Goal: Task Accomplishment & Management: Use online tool/utility

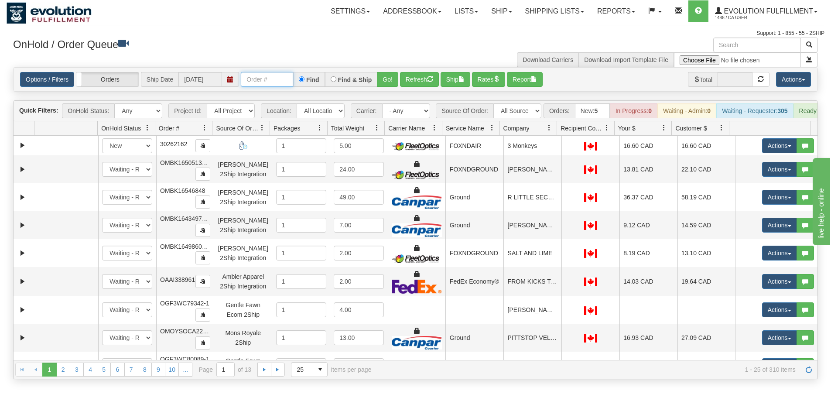
click at [272, 85] on input "text" at bounding box center [267, 79] width 52 height 15
click at [383, 79] on button "Go!" at bounding box center [387, 79] width 21 height 15
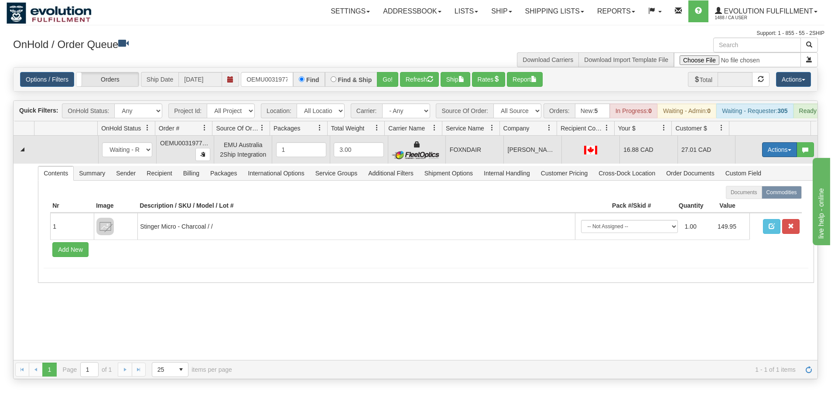
click at [770, 155] on button "Actions" at bounding box center [779, 149] width 35 height 15
click at [742, 204] on span "Ship" at bounding box center [745, 200] width 18 height 7
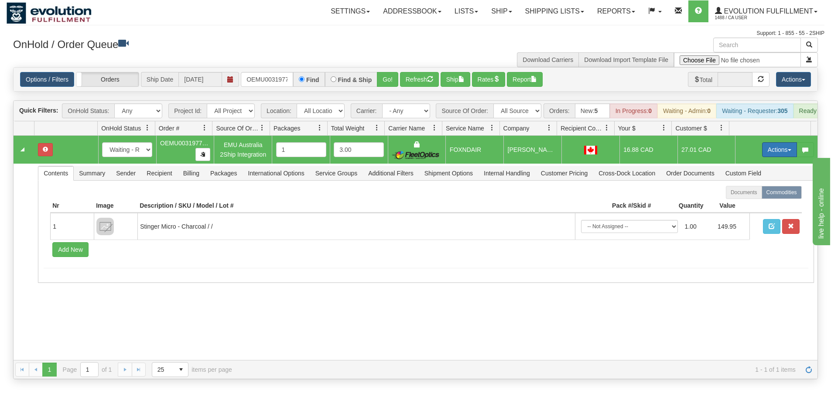
click at [762, 157] on button "Actions" at bounding box center [779, 149] width 35 height 15
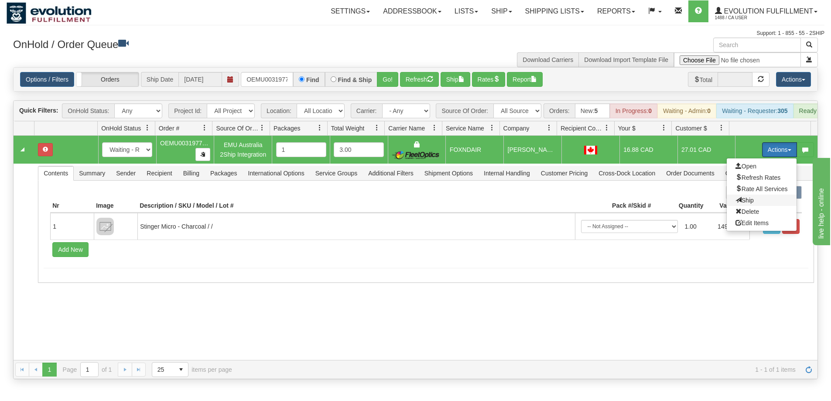
click at [740, 204] on span "Ship" at bounding box center [745, 200] width 18 height 7
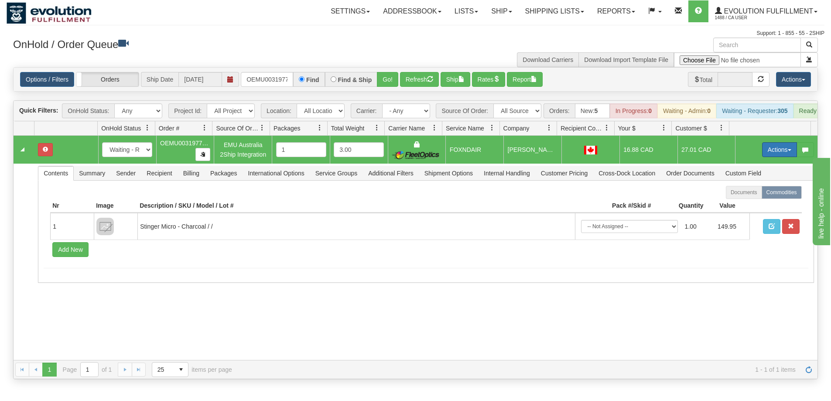
click at [773, 153] on button "Actions" at bounding box center [779, 149] width 35 height 15
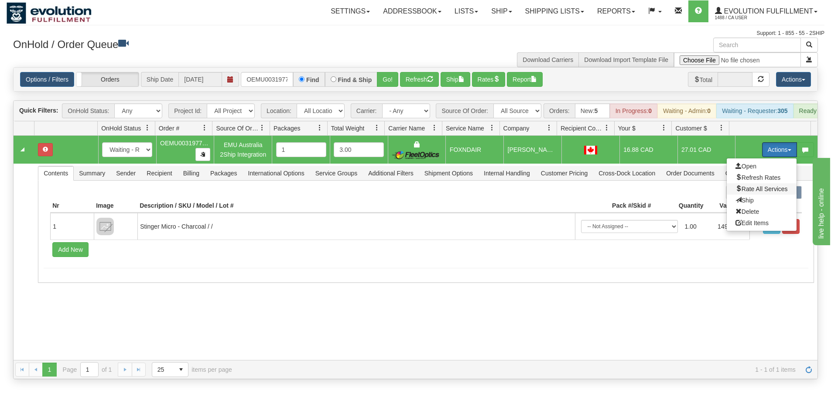
click at [747, 192] on span "Rate All Services" at bounding box center [762, 188] width 52 height 7
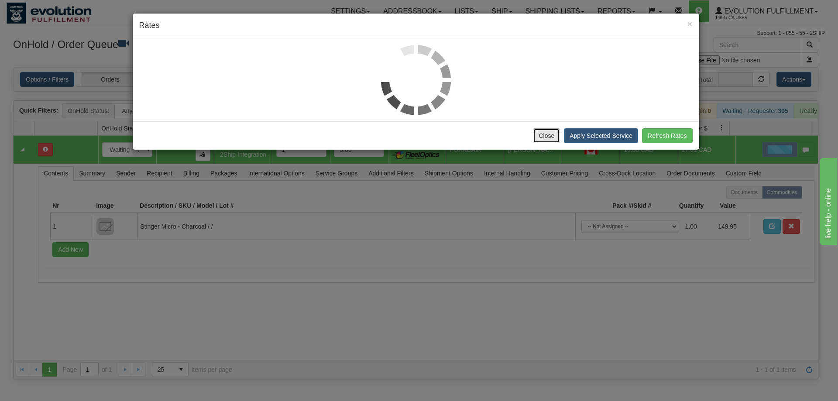
click at [548, 135] on button "Close" at bounding box center [546, 135] width 27 height 15
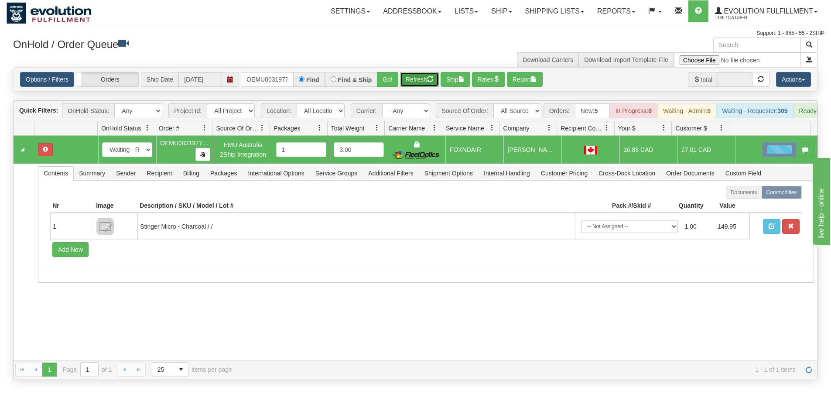
click at [410, 78] on button "Refresh" at bounding box center [419, 79] width 39 height 15
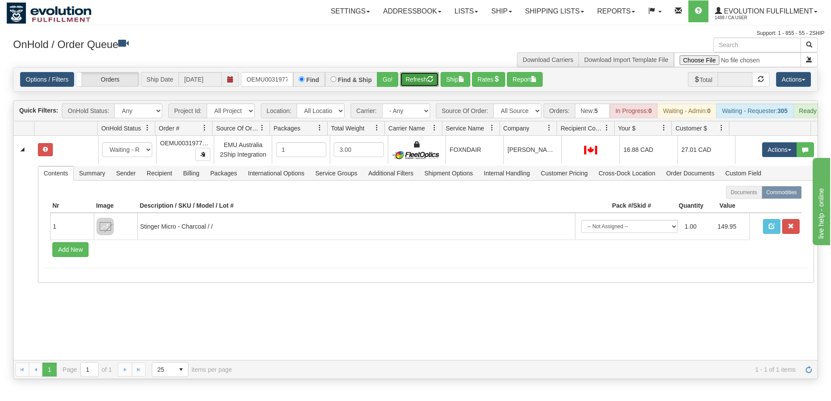
click at [414, 79] on button "Refresh" at bounding box center [419, 79] width 39 height 15
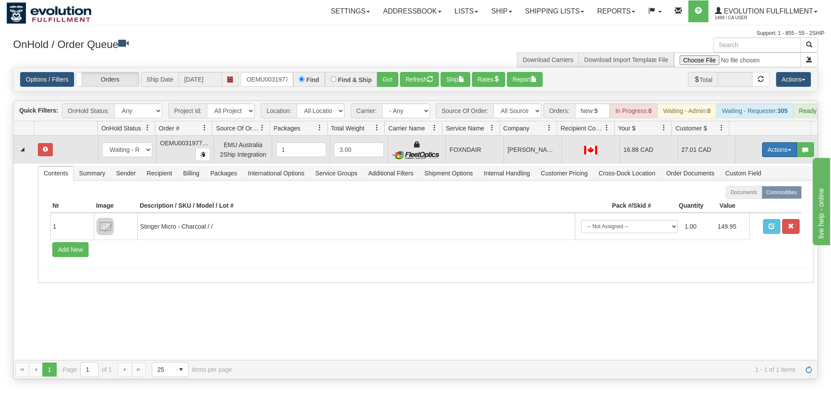
click at [764, 155] on button "Actions" at bounding box center [779, 149] width 35 height 15
click at [739, 204] on span "Ship" at bounding box center [745, 200] width 18 height 7
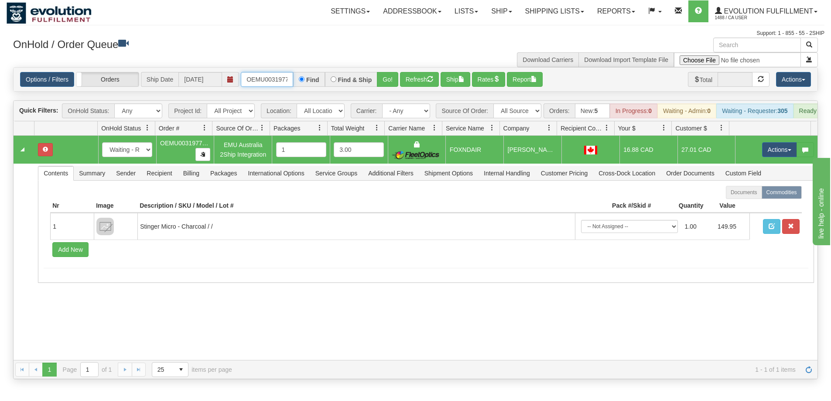
scroll to position [0, 11]
drag, startPoint x: 245, startPoint y: 79, endPoint x: 324, endPoint y: 80, distance: 78.5
click at [324, 80] on div "OEMU0031977001 Find Find & Ship Go!" at bounding box center [319, 79] width 157 height 15
click at [386, 81] on button "Go!" at bounding box center [387, 79] width 21 height 15
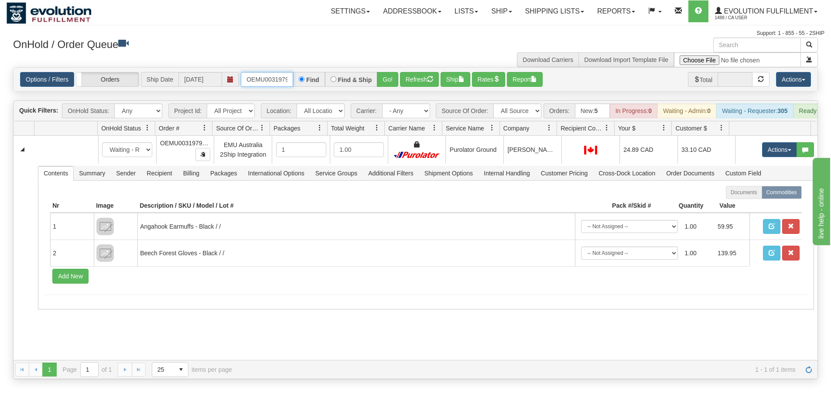
scroll to position [0, 11]
drag, startPoint x: 246, startPoint y: 79, endPoint x: 323, endPoint y: 86, distance: 77.5
click at [323, 86] on div "OEMU0031979001 Find Find & Ship Go!" at bounding box center [319, 79] width 157 height 15
click at [380, 82] on button "Go!" at bounding box center [387, 79] width 21 height 15
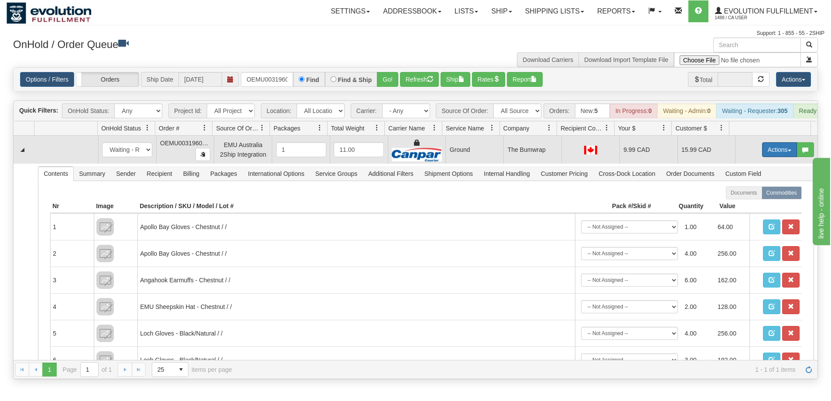
click at [780, 151] on button "Actions" at bounding box center [779, 149] width 35 height 15
click at [740, 204] on span "Ship" at bounding box center [745, 200] width 18 height 7
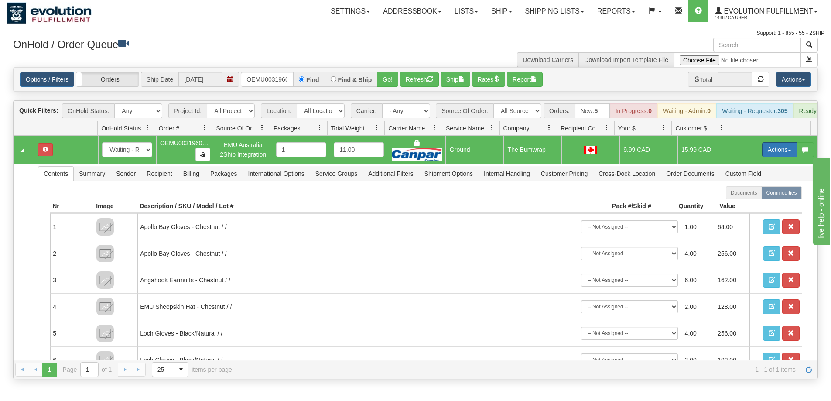
click at [767, 154] on button "Actions" at bounding box center [779, 149] width 35 height 15
click at [744, 204] on span "Ship" at bounding box center [745, 200] width 18 height 7
drag, startPoint x: 245, startPoint y: 76, endPoint x: 312, endPoint y: 81, distance: 67.3
click at [312, 81] on div "OEMU0031960001 Find Find & Ship Go!" at bounding box center [319, 79] width 157 height 15
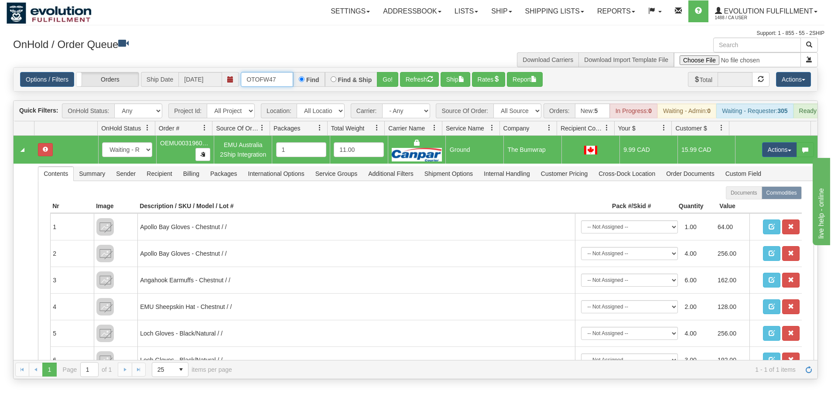
scroll to position [0, 0]
click at [383, 83] on button "Go!" at bounding box center [387, 79] width 21 height 15
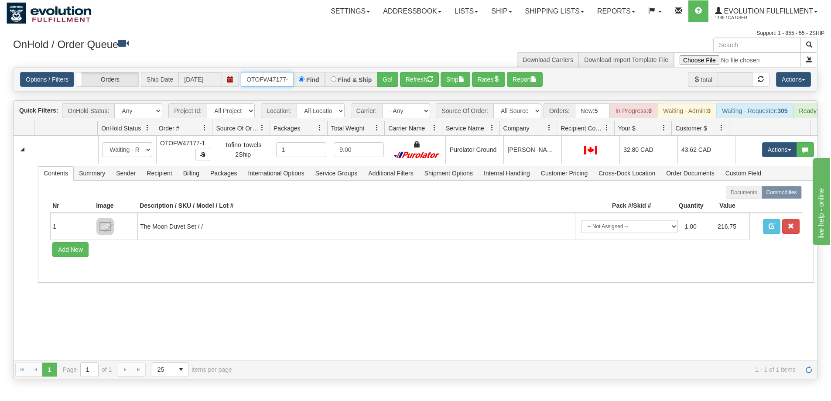
scroll to position [0, 4]
drag, startPoint x: 246, startPoint y: 80, endPoint x: 311, endPoint y: 80, distance: 64.6
click at [311, 80] on div "OTOFW47177-1 Find Find & Ship Go!" at bounding box center [319, 79] width 157 height 15
click at [388, 77] on button "Go!" at bounding box center [387, 79] width 21 height 15
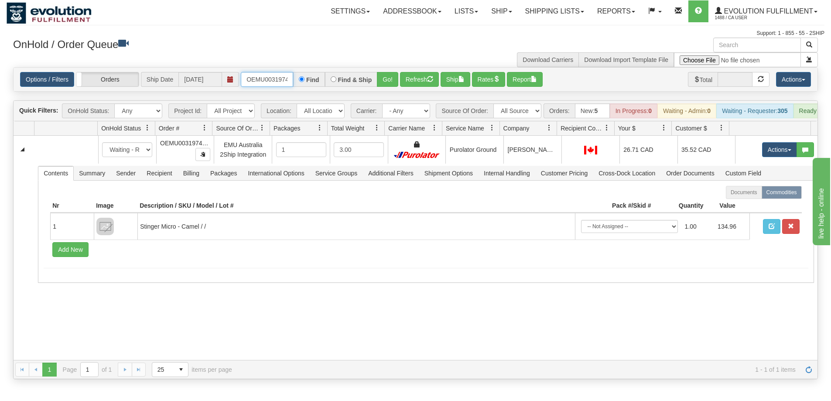
scroll to position [0, 11]
drag, startPoint x: 245, startPoint y: 82, endPoint x: 329, endPoint y: 83, distance: 84.6
click at [327, 82] on div "OEMU0031974001 Find Find & Ship Go!" at bounding box center [319, 79] width 157 height 15
click at [382, 81] on button "Go!" at bounding box center [387, 79] width 21 height 15
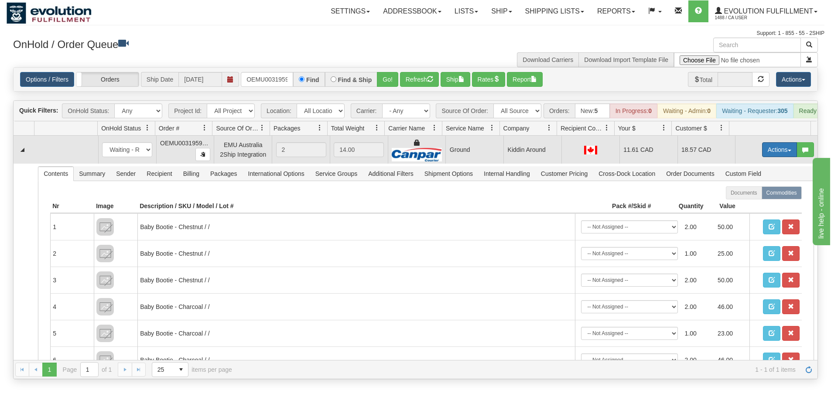
click at [770, 157] on button "Actions" at bounding box center [779, 149] width 35 height 15
click at [754, 206] on link "Ship" at bounding box center [762, 200] width 70 height 11
drag, startPoint x: 243, startPoint y: 82, endPoint x: 322, endPoint y: 82, distance: 78.5
click at [322, 82] on div "OEMU0031959001 Find Find & Ship Go!" at bounding box center [319, 79] width 157 height 15
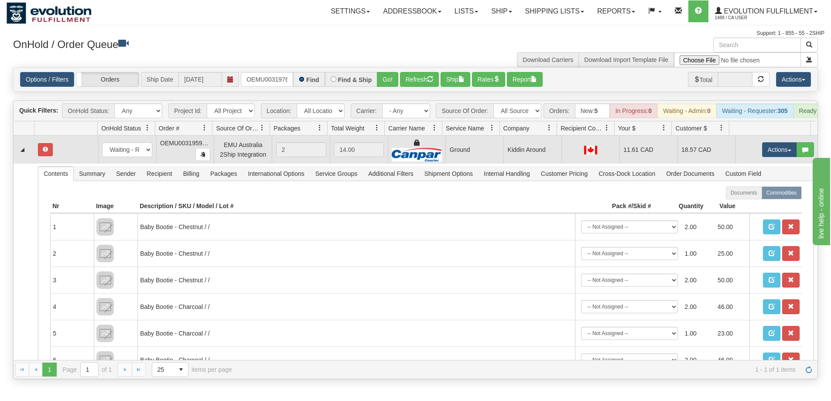
scroll to position [0, 0]
click at [385, 83] on button "Go!" at bounding box center [387, 79] width 21 height 15
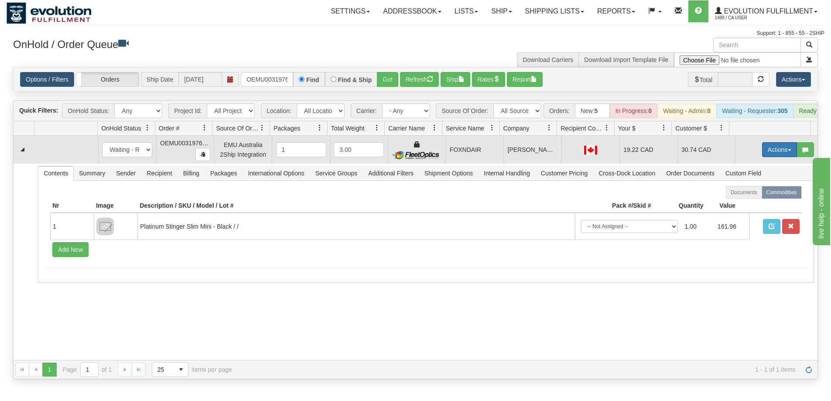
click at [771, 155] on button "Actions" at bounding box center [779, 149] width 35 height 15
click at [742, 204] on span "Ship" at bounding box center [745, 200] width 18 height 7
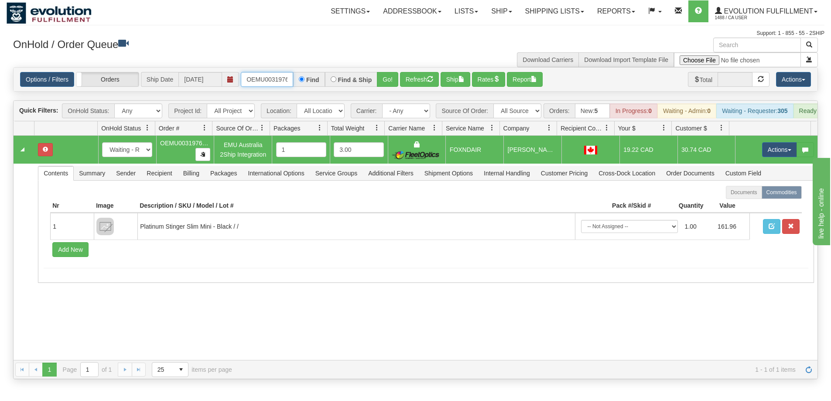
scroll to position [0, 11]
drag, startPoint x: 245, startPoint y: 75, endPoint x: 313, endPoint y: 76, distance: 68.5
click at [313, 76] on div "OEMU0031976001 Find Find & Ship Go!" at bounding box center [319, 79] width 157 height 15
type input "OTOFW47177-1"
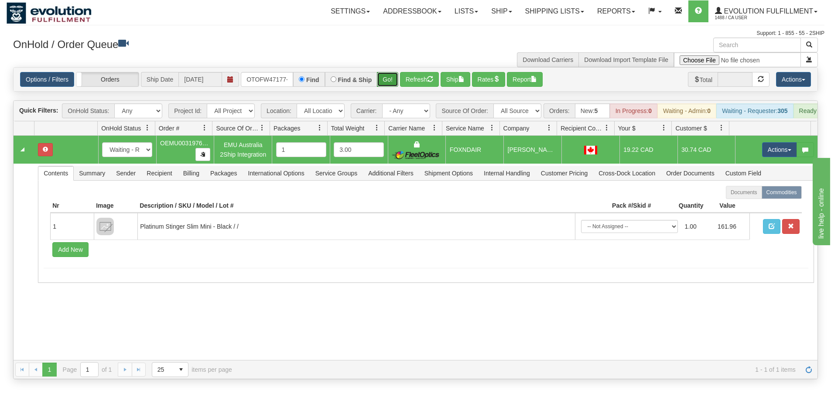
click at [383, 86] on button "Go!" at bounding box center [387, 79] width 21 height 15
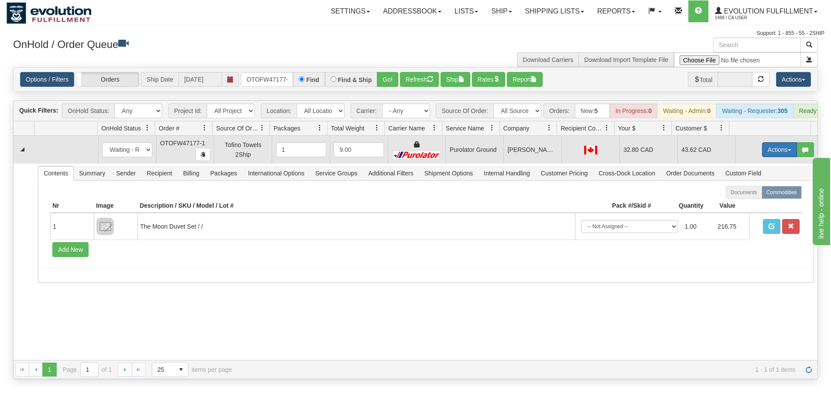
click at [764, 157] on button "Actions" at bounding box center [779, 149] width 35 height 15
click at [754, 192] on span "Rate All Services" at bounding box center [762, 188] width 52 height 7
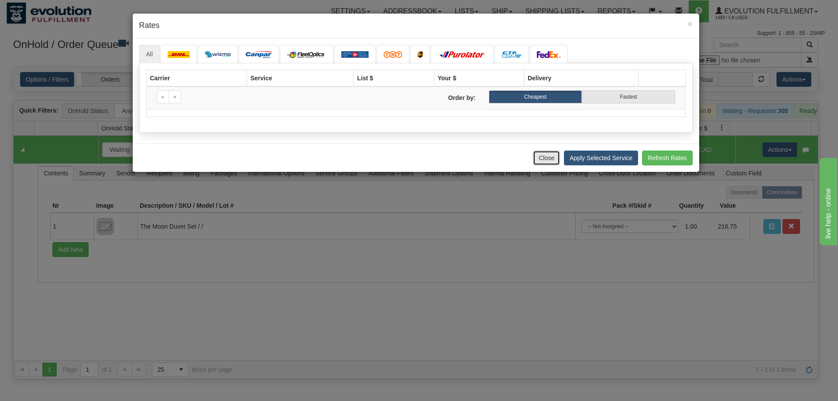
click at [549, 162] on button "Close" at bounding box center [546, 158] width 27 height 15
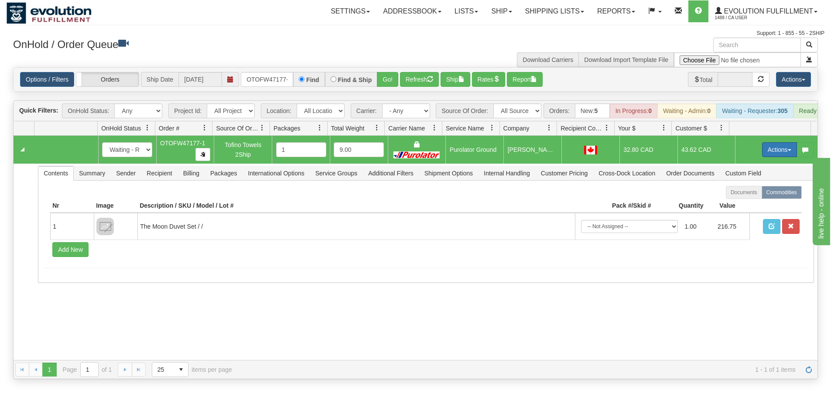
click at [774, 157] on button "Actions" at bounding box center [779, 149] width 35 height 15
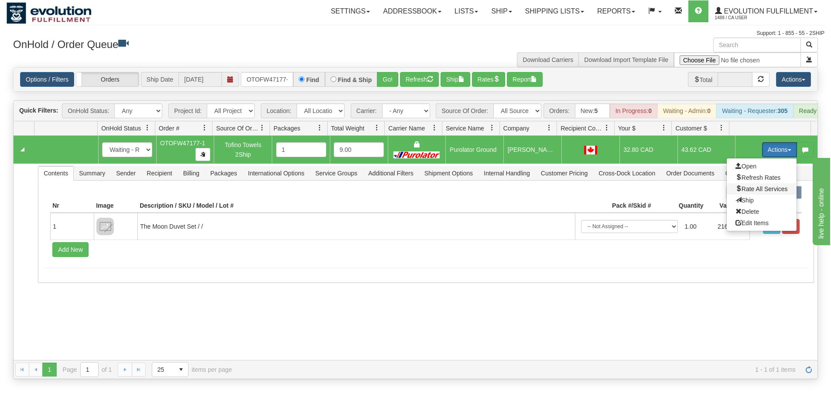
click at [751, 192] on span "Rate All Services" at bounding box center [762, 188] width 52 height 7
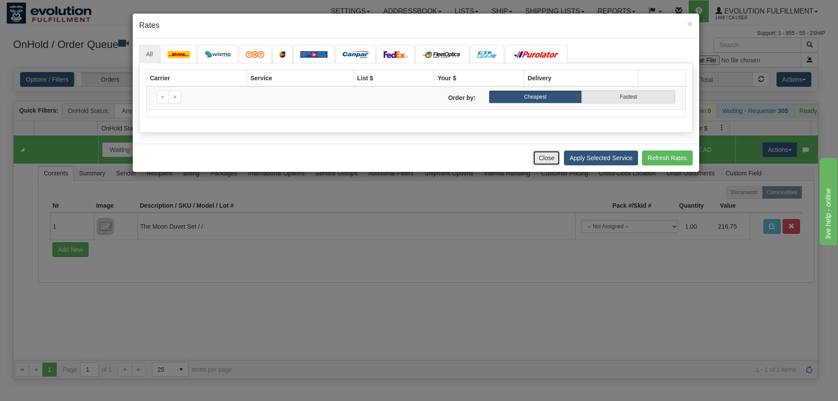
click at [538, 156] on button "Close" at bounding box center [546, 158] width 27 height 15
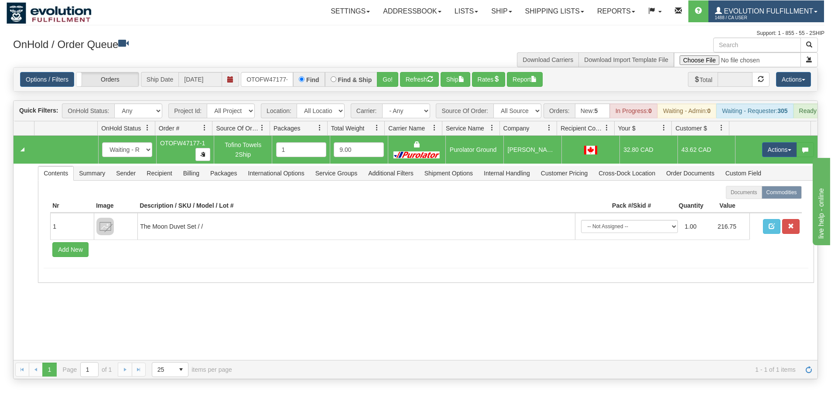
click at [748, 6] on link "Evolution Fulfillment 1488 / CA User" at bounding box center [766, 11] width 116 height 22
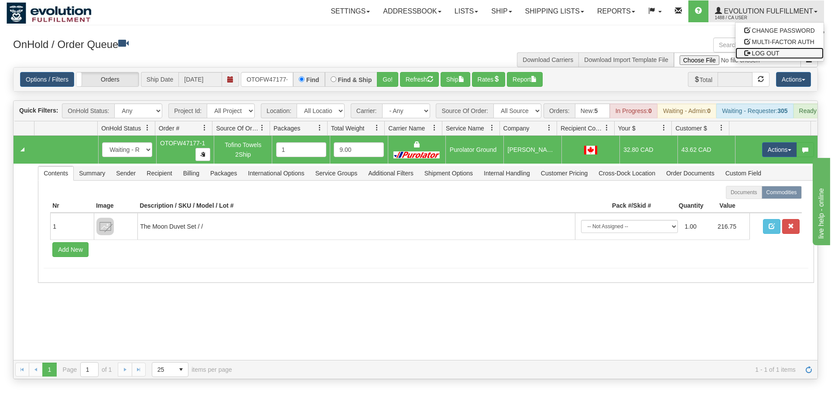
click at [761, 57] on link "LOG OUT" at bounding box center [780, 53] width 88 height 11
